Goal: Information Seeking & Learning: Learn about a topic

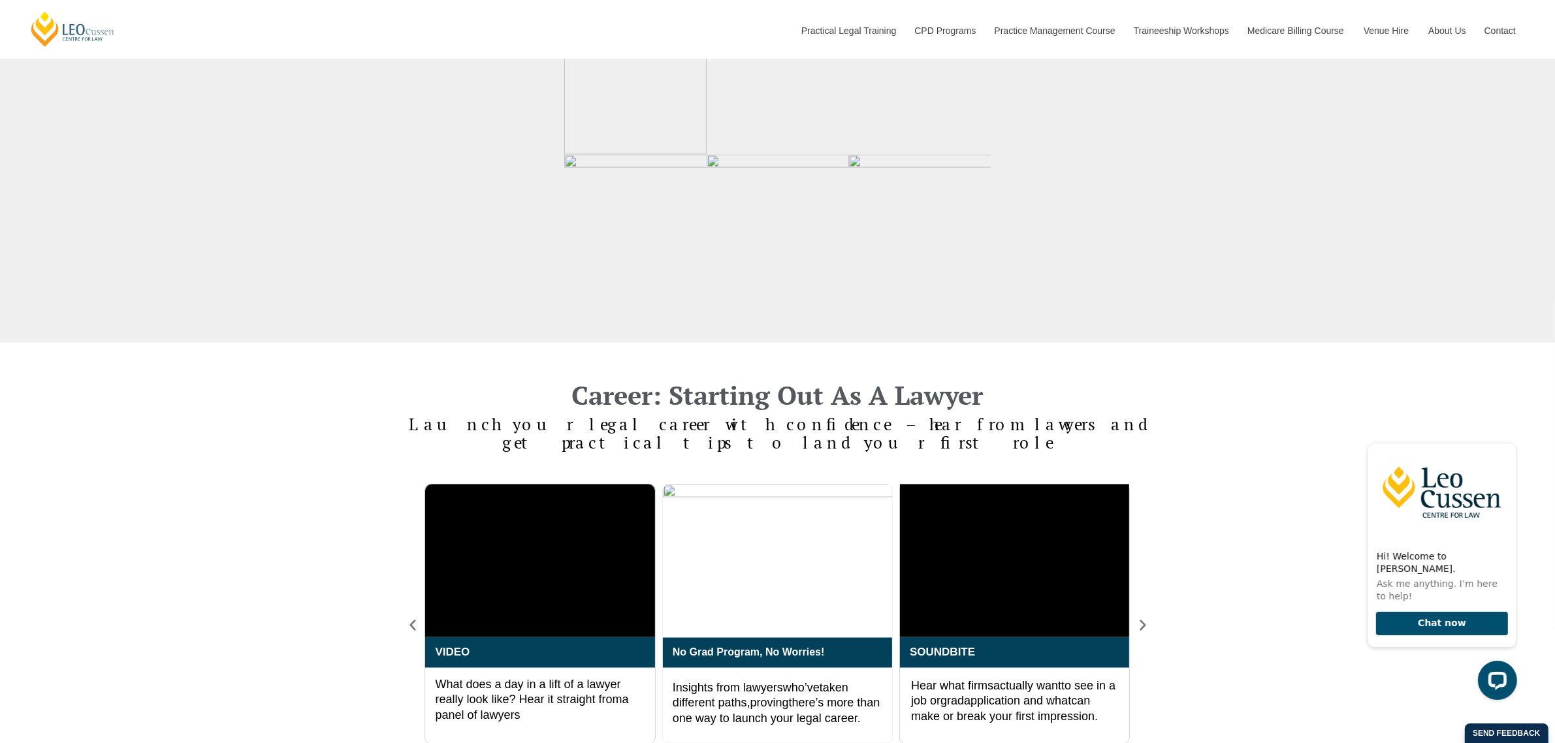
scroll to position [2531, 0]
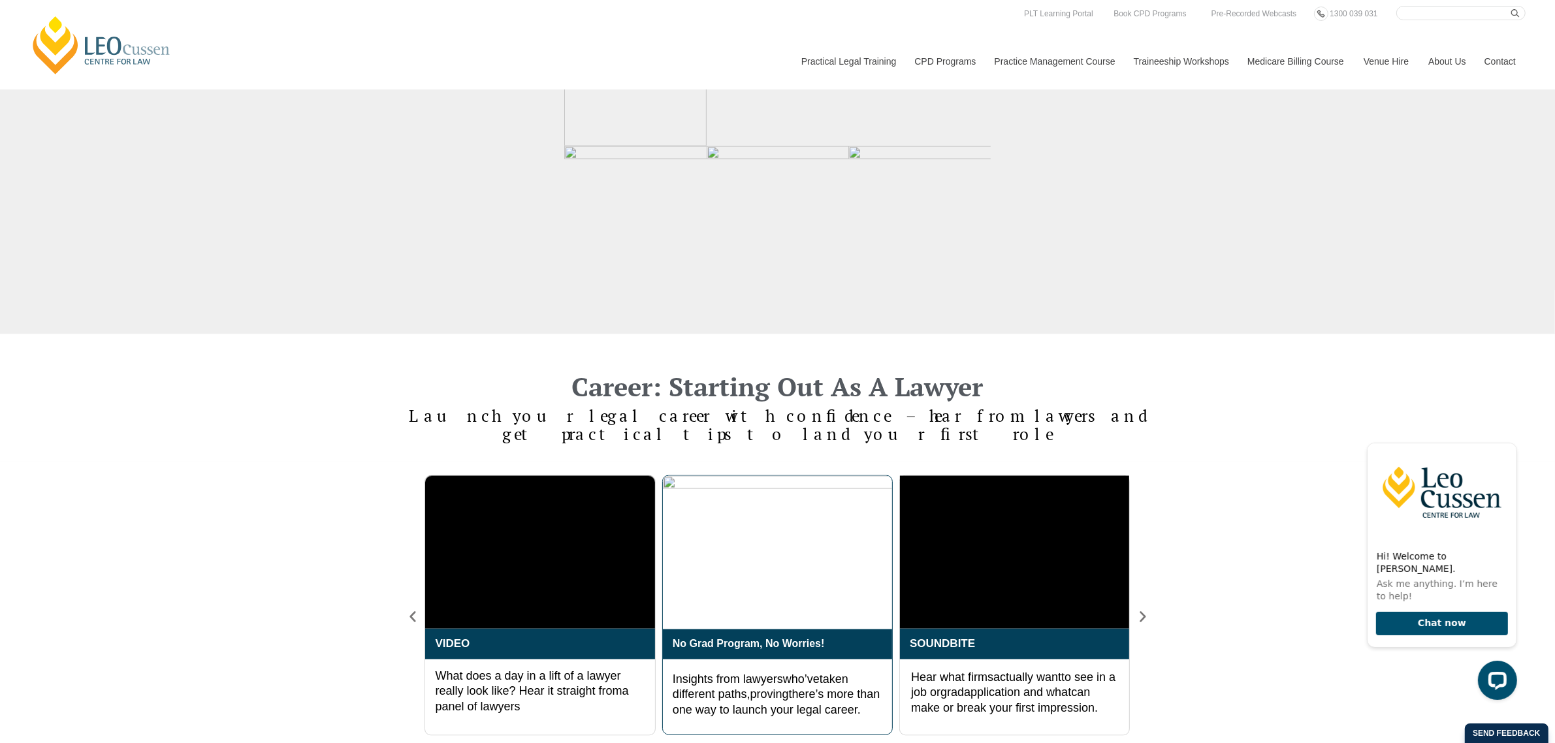
click at [787, 579] on img "1 / 4" at bounding box center [777, 552] width 229 height 153
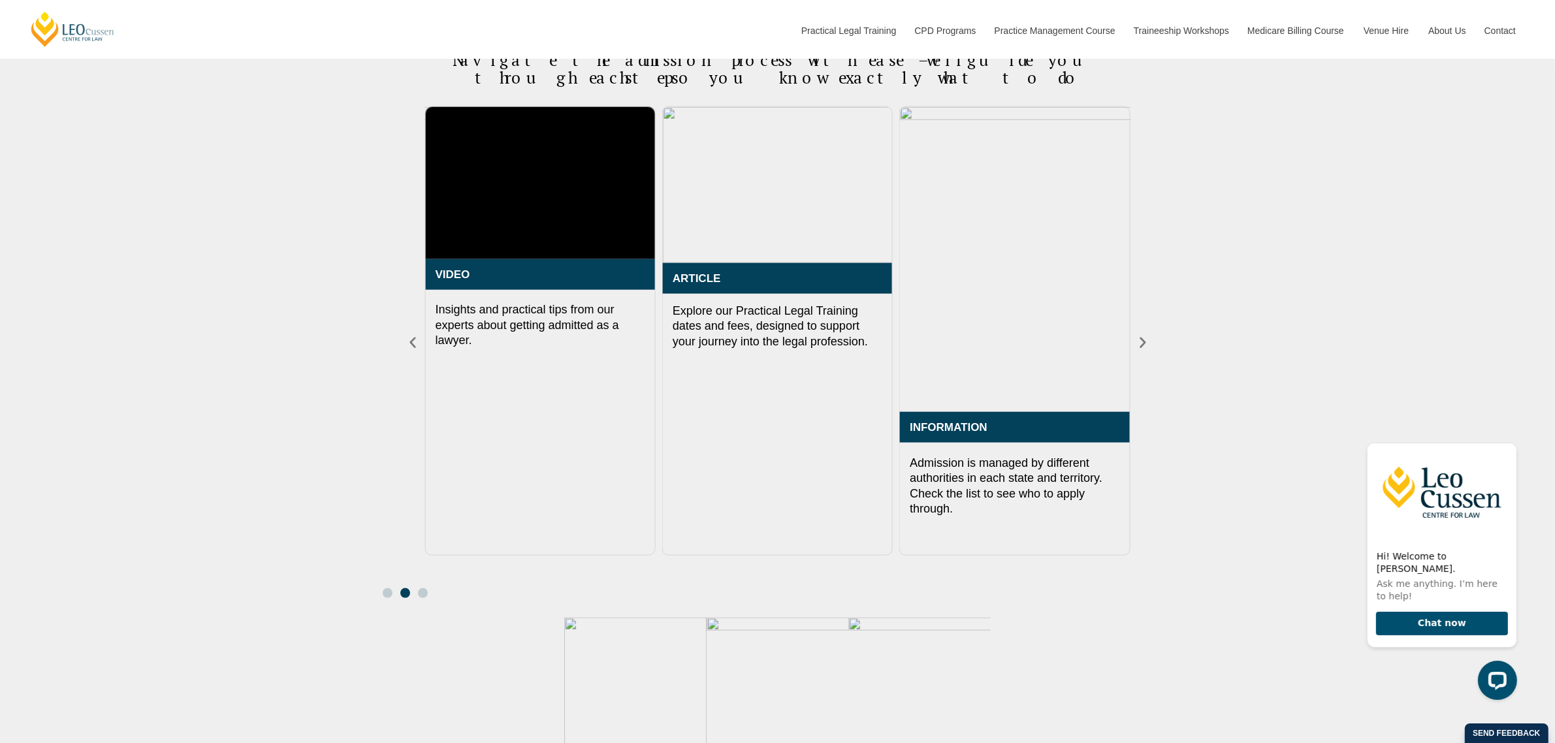
scroll to position [1878, 0]
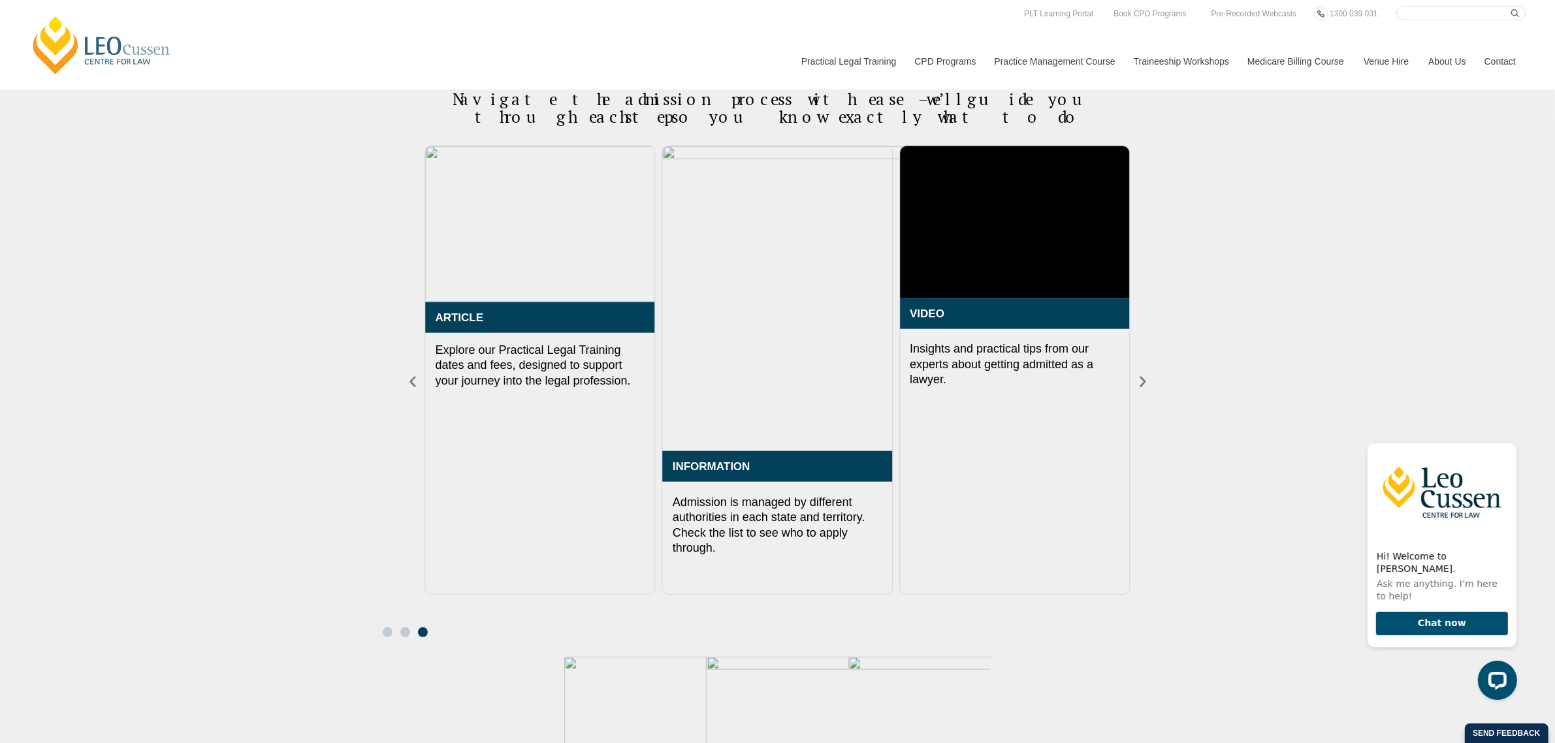
click at [291, 181] on div "Admissions: Making It Official Navigate the admission process with ease – we’ll…" at bounding box center [777, 502] width 1555 height 971
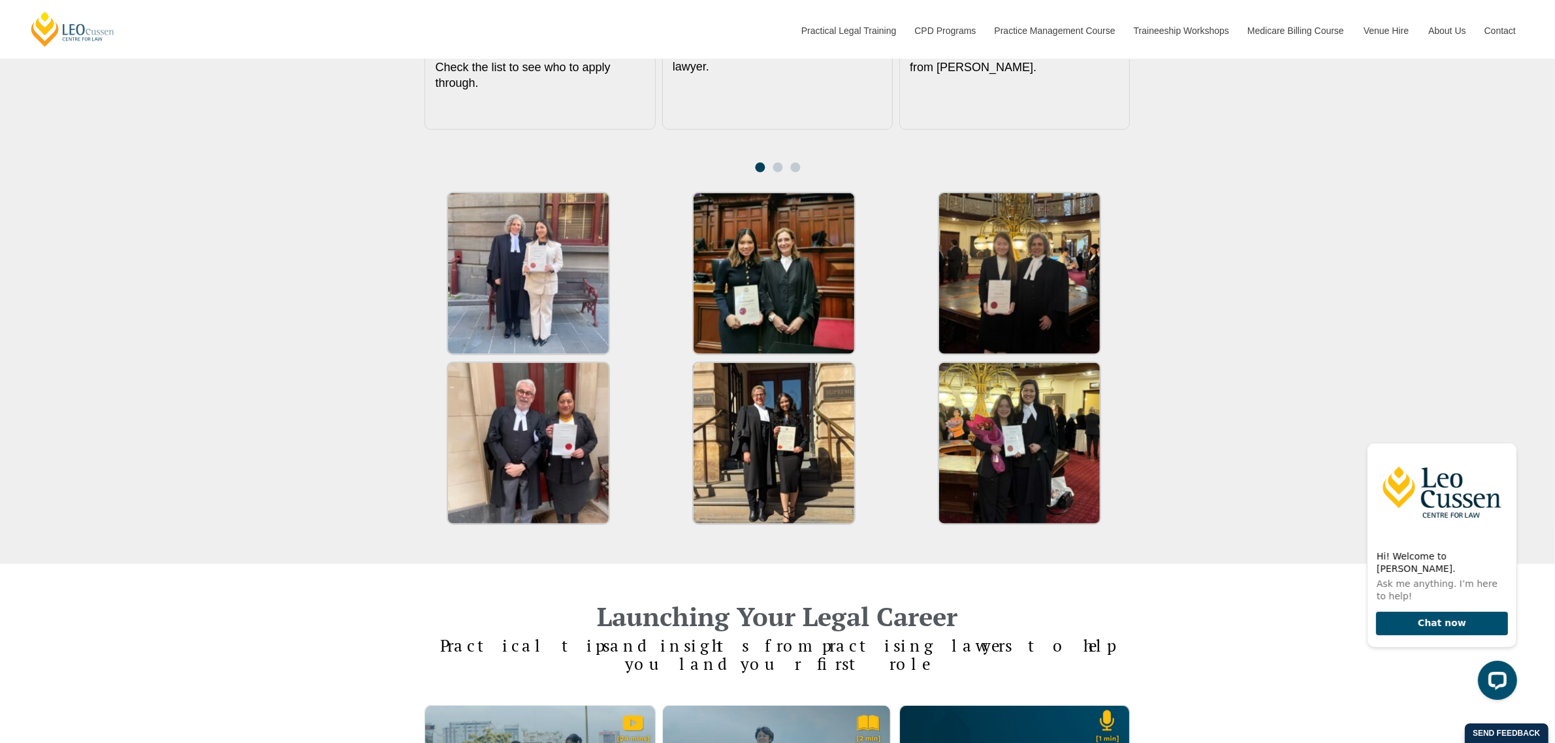
scroll to position [1796, 0]
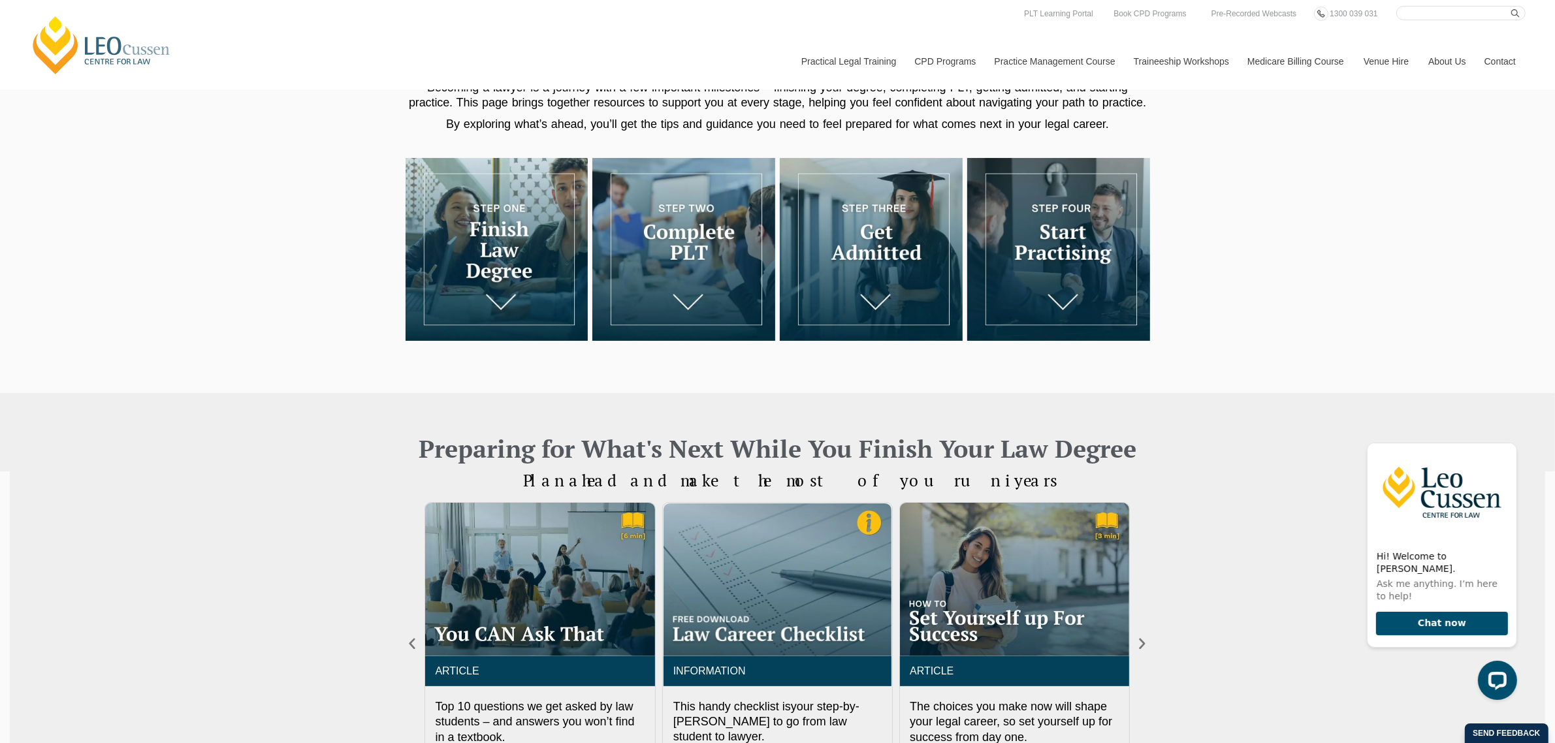
scroll to position [23, 0]
